Goal: Check status: Check status

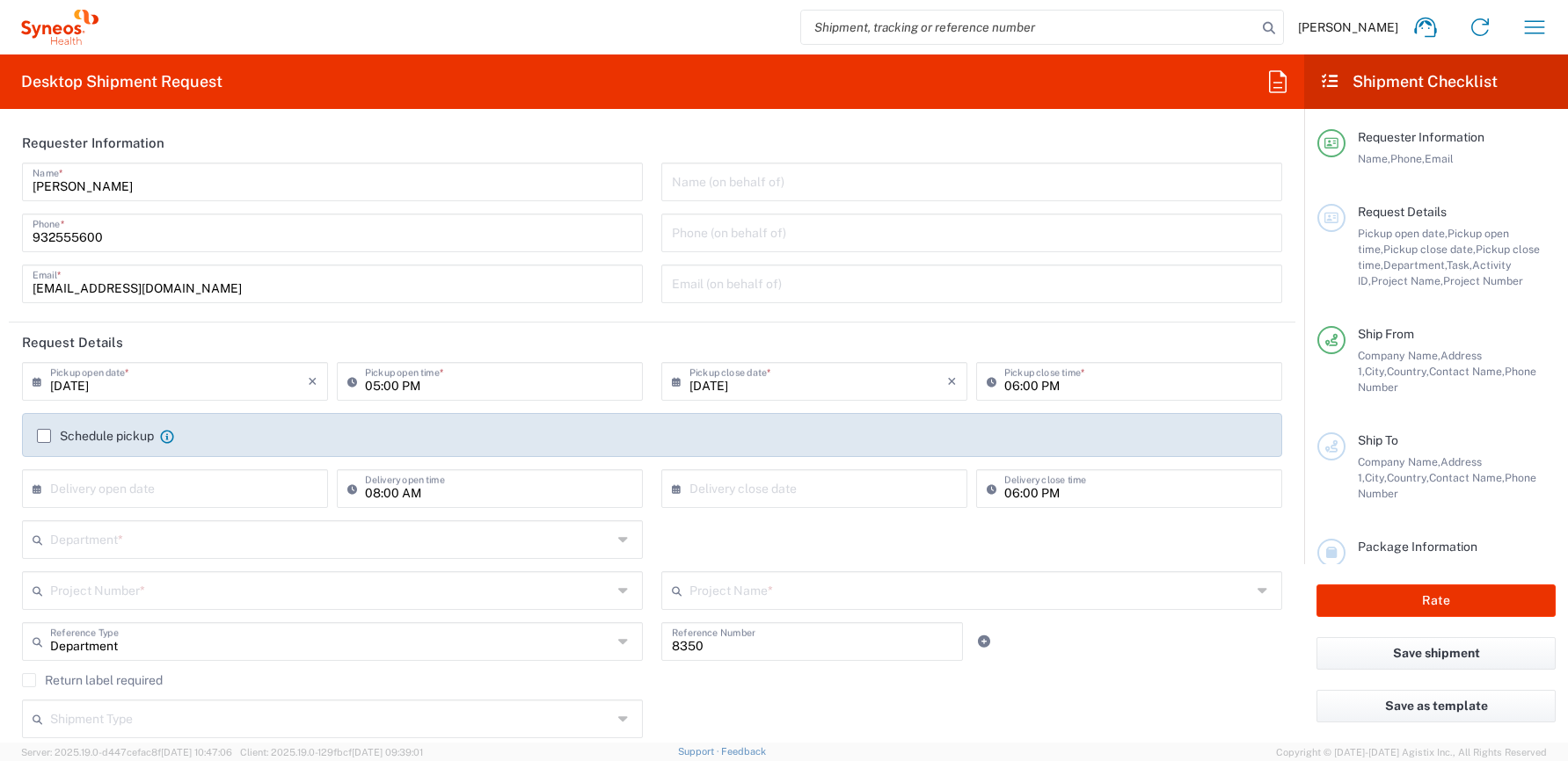
type input "Syneos Health Clinical [GEOGRAPHIC_DATA]"
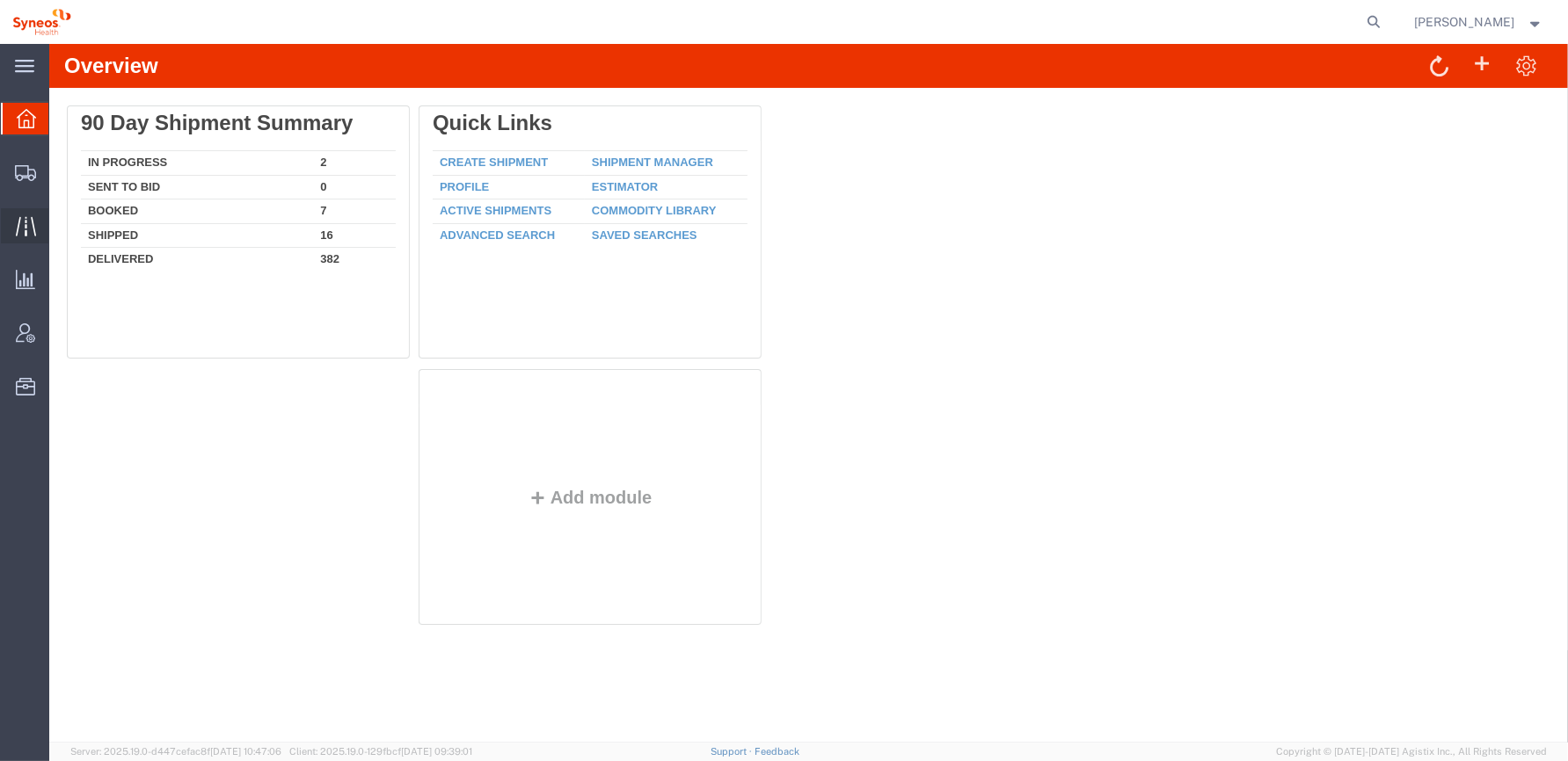
click at [30, 222] on icon at bounding box center [25, 226] width 20 height 20
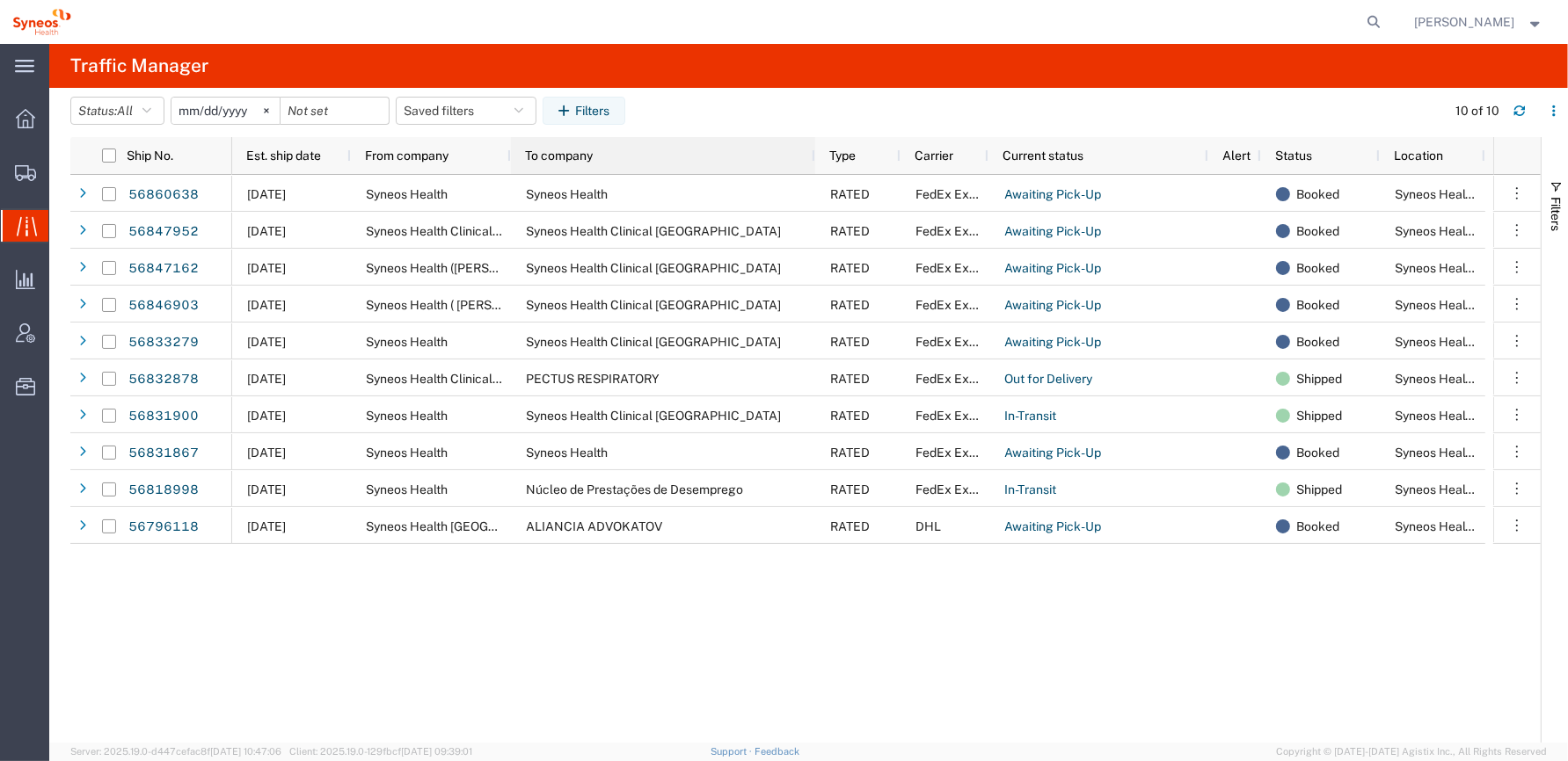
drag, startPoint x: 511, startPoint y: 155, endPoint x: 521, endPoint y: 155, distance: 10.0
click at [521, 155] on div "To company" at bounding box center [662, 155] width 304 height 37
click at [507, 152] on div at bounding box center [511, 155] width 7 height 37
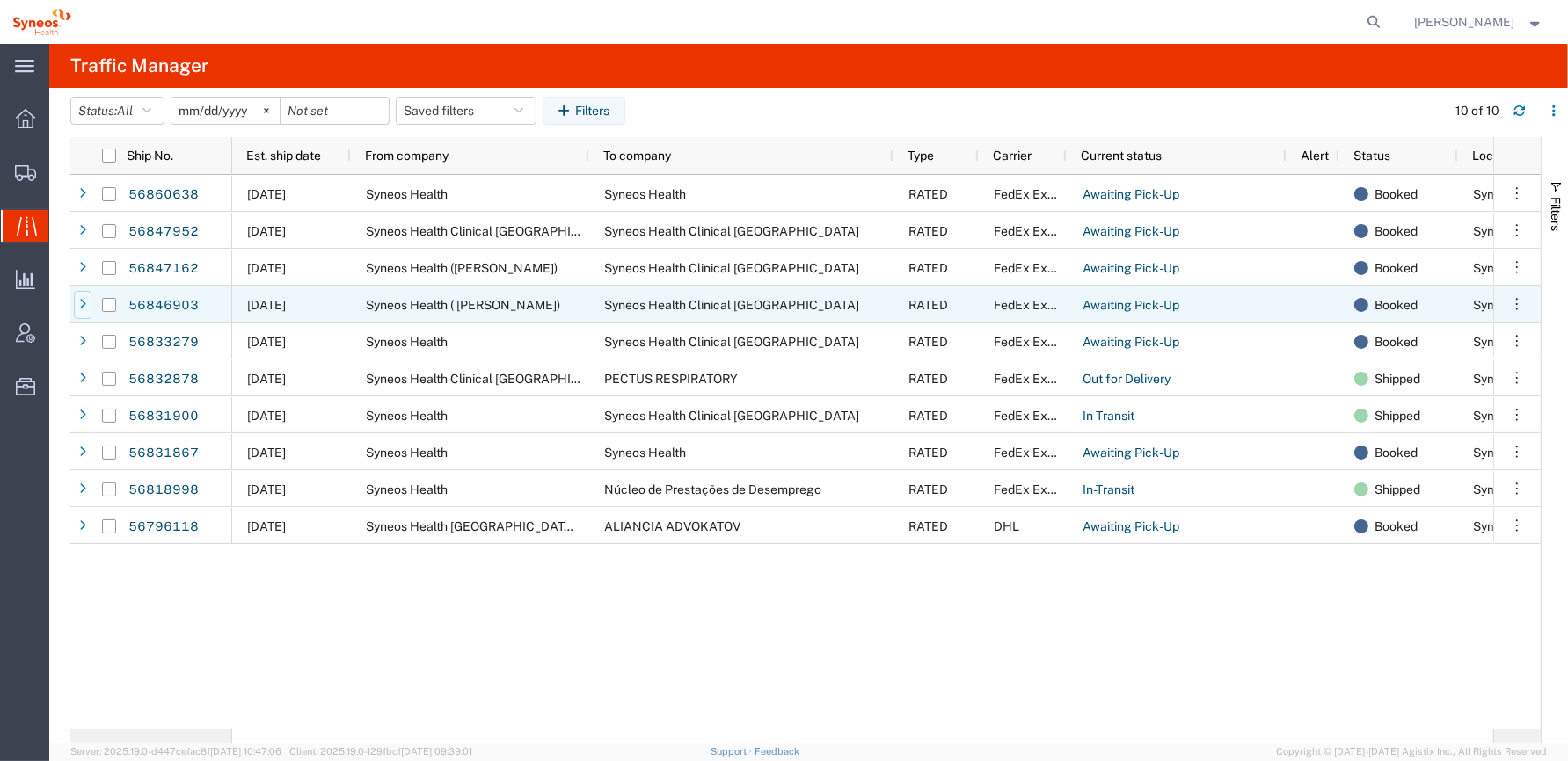
click at [79, 302] on icon at bounding box center [83, 305] width 7 height 13
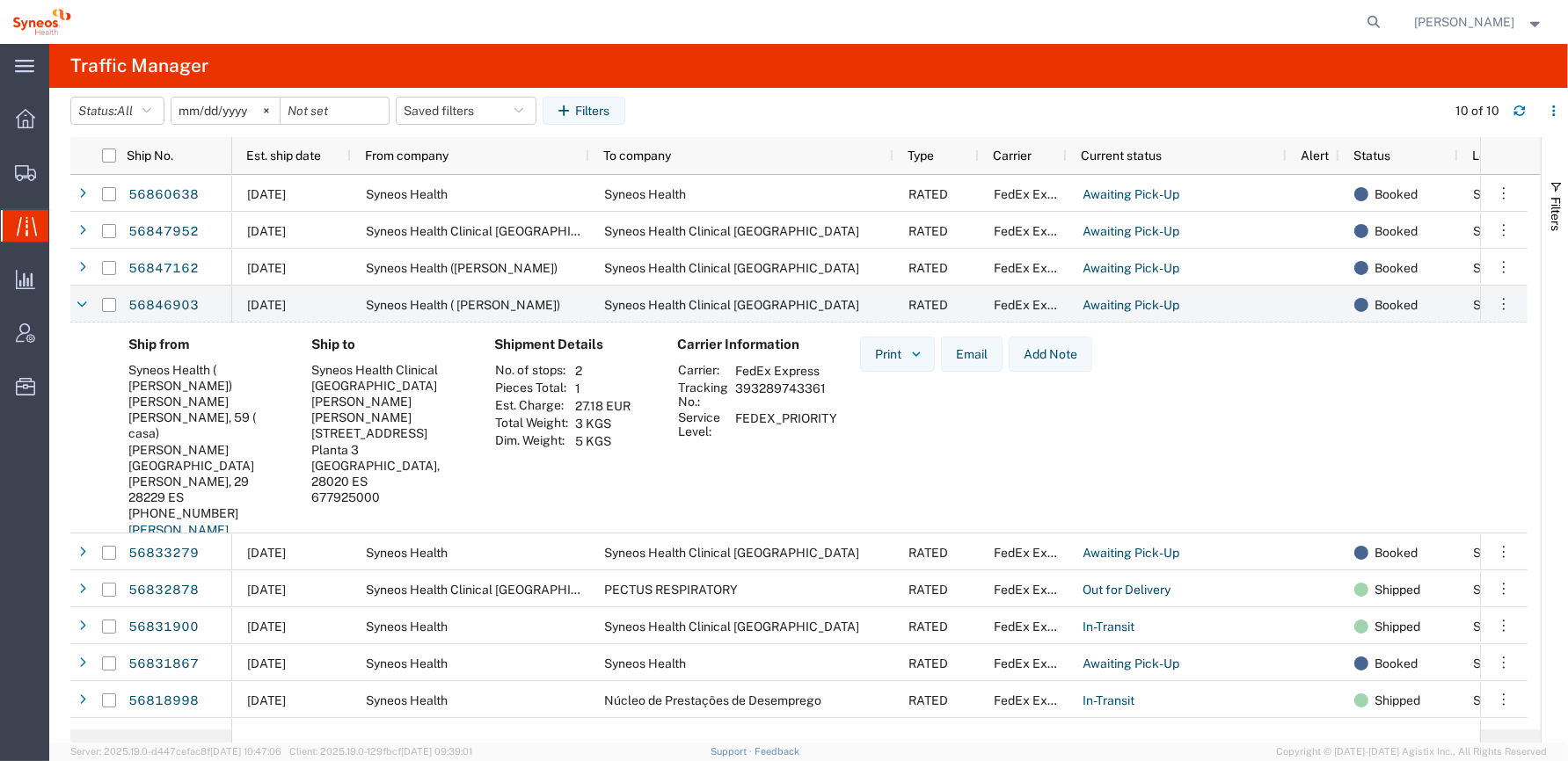
click at [163, 420] on div "Mario Vargas Llosa, 59 ( casa)" at bounding box center [205, 425] width 154 height 32
click at [194, 421] on div "Mario Vargas Llosa, 59 ( casa)" at bounding box center [205, 425] width 154 height 32
click at [214, 421] on div "Mario Vargas Llosa, 59 ( casa)" at bounding box center [205, 425] width 154 height 32
click at [418, 500] on div "Ship to Syneos Health Clinical Spain Eugenio Sánchez Calle Hernani 59 Planta 3 …" at bounding box center [388, 469] width 183 height 266
